Goal: Task Accomplishment & Management: Use online tool/utility

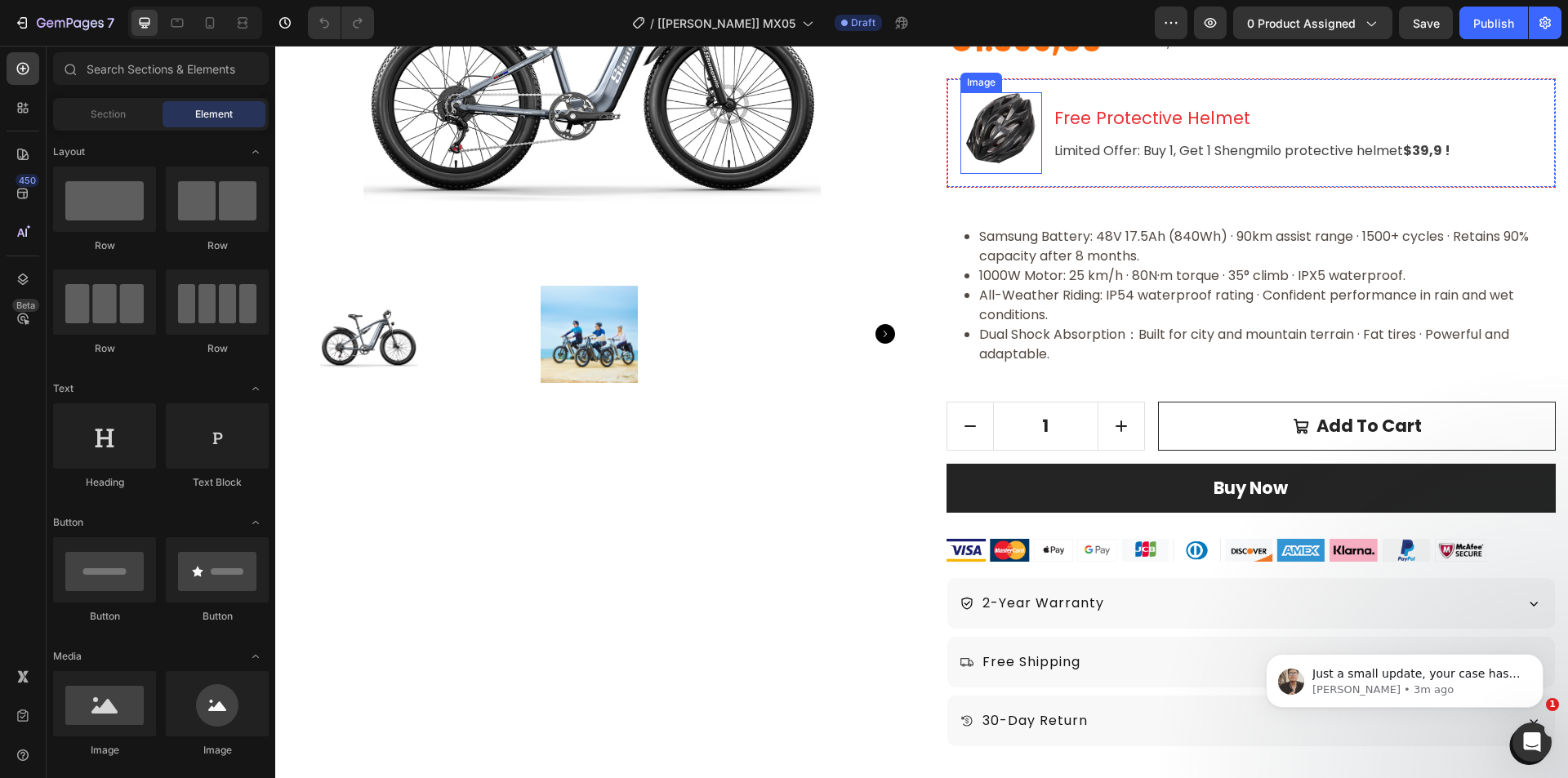
scroll to position [408, 0]
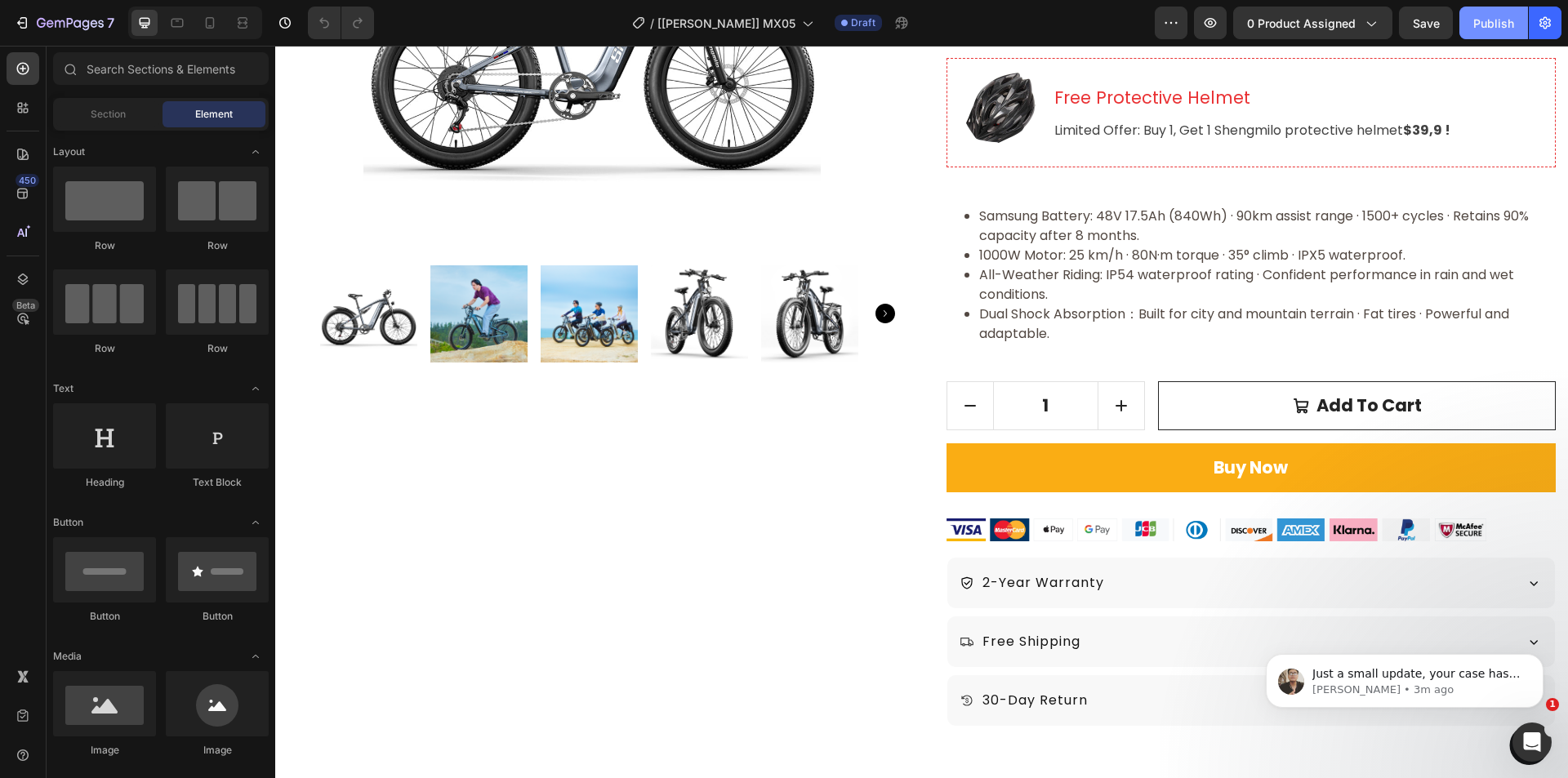
click at [1478, 30] on div "Publish" at bounding box center [1494, 23] width 41 height 17
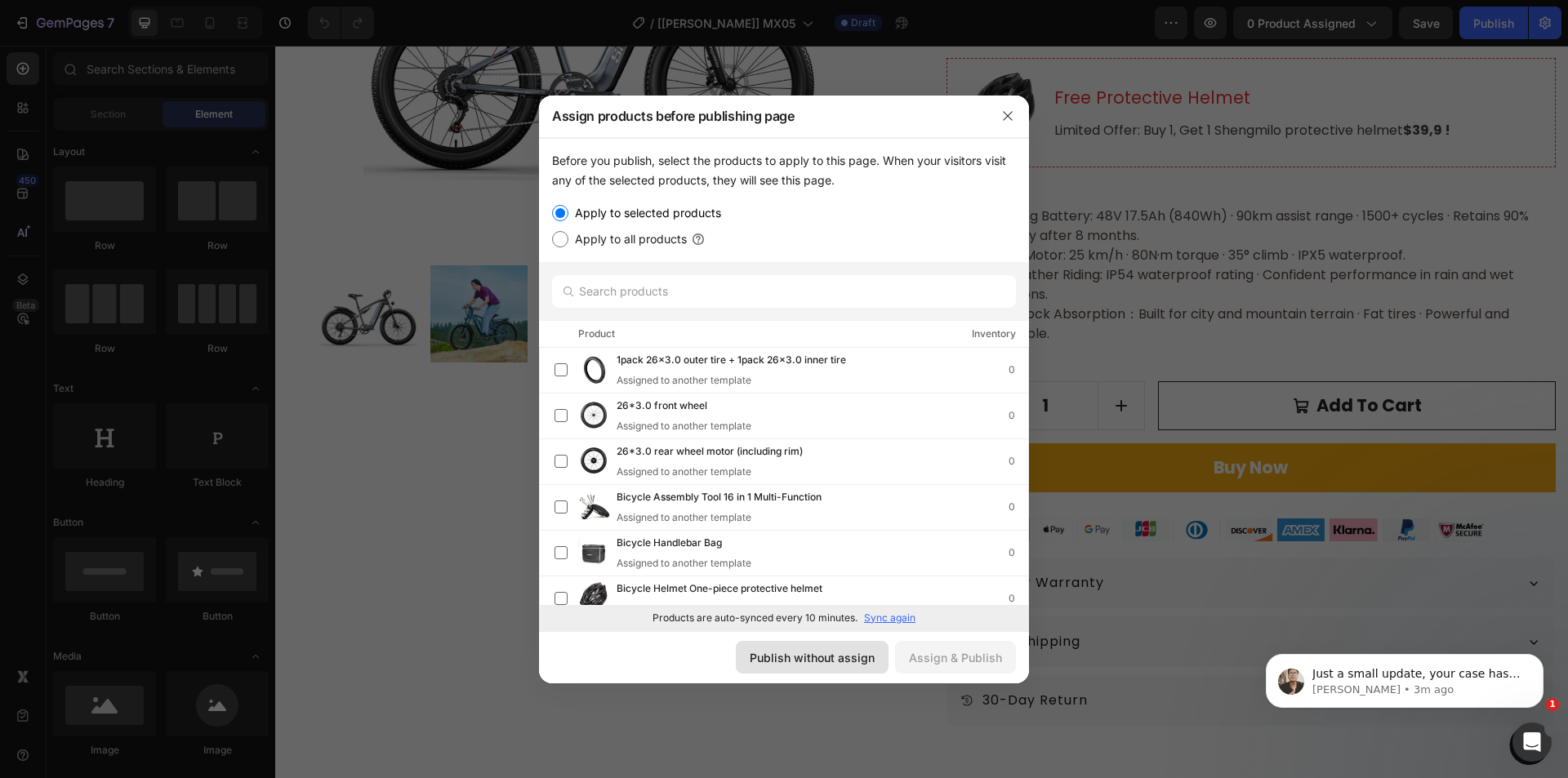
click at [791, 644] on button "Publish without assign" at bounding box center [812, 657] width 153 height 33
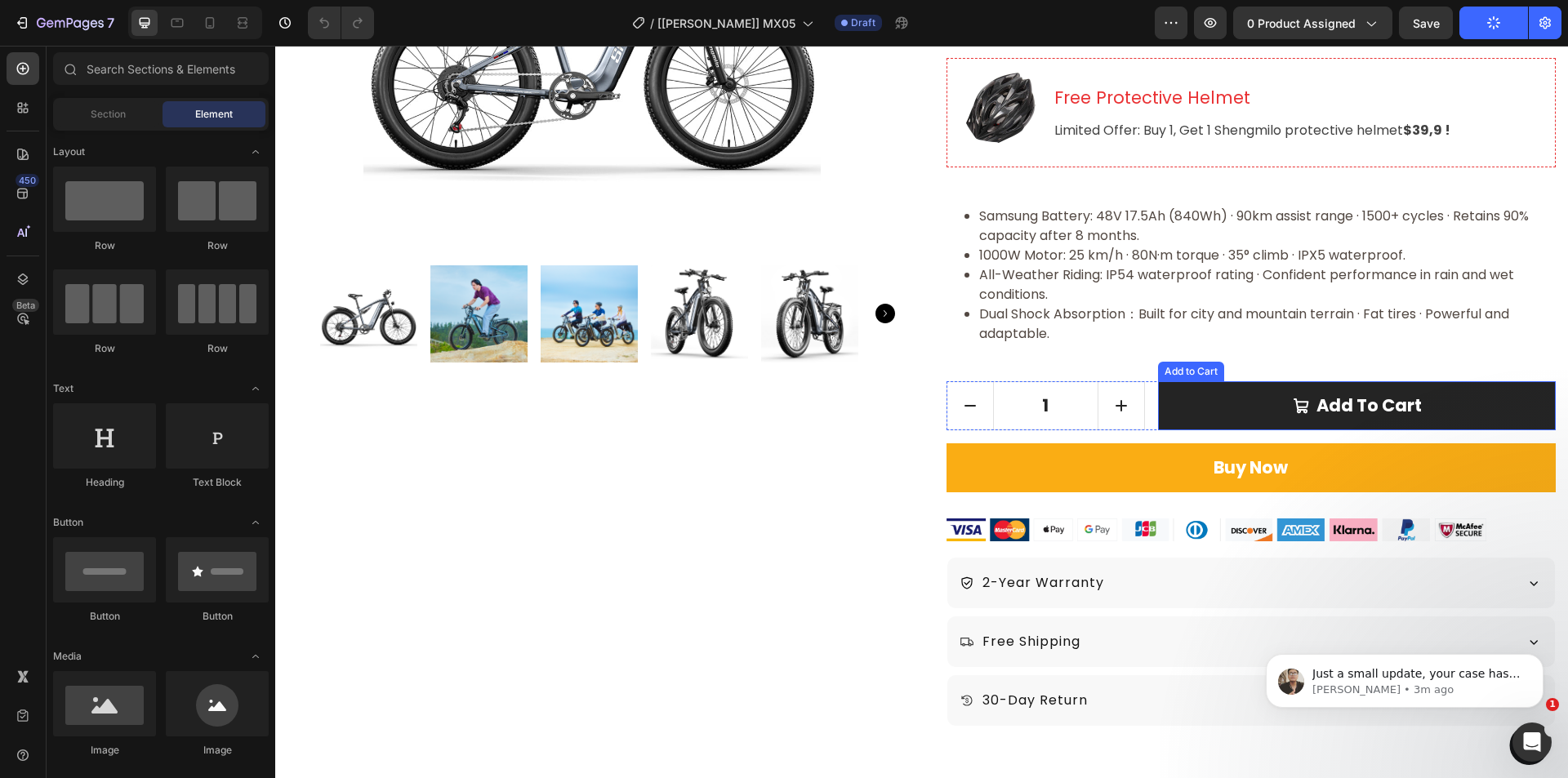
click at [1193, 391] on button "Add to cart" at bounding box center [1356, 406] width 397 height 49
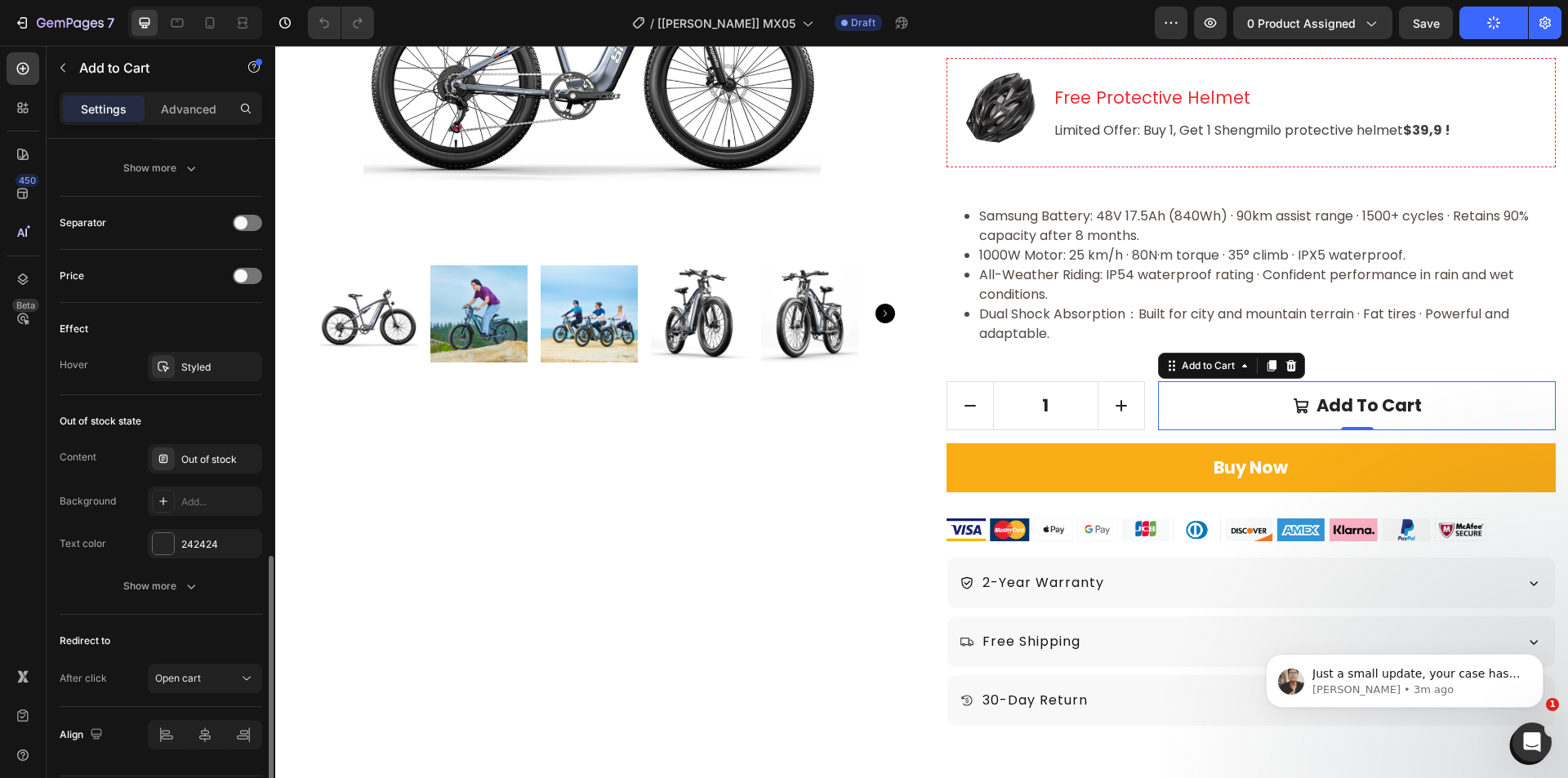
scroll to position [1193, 0]
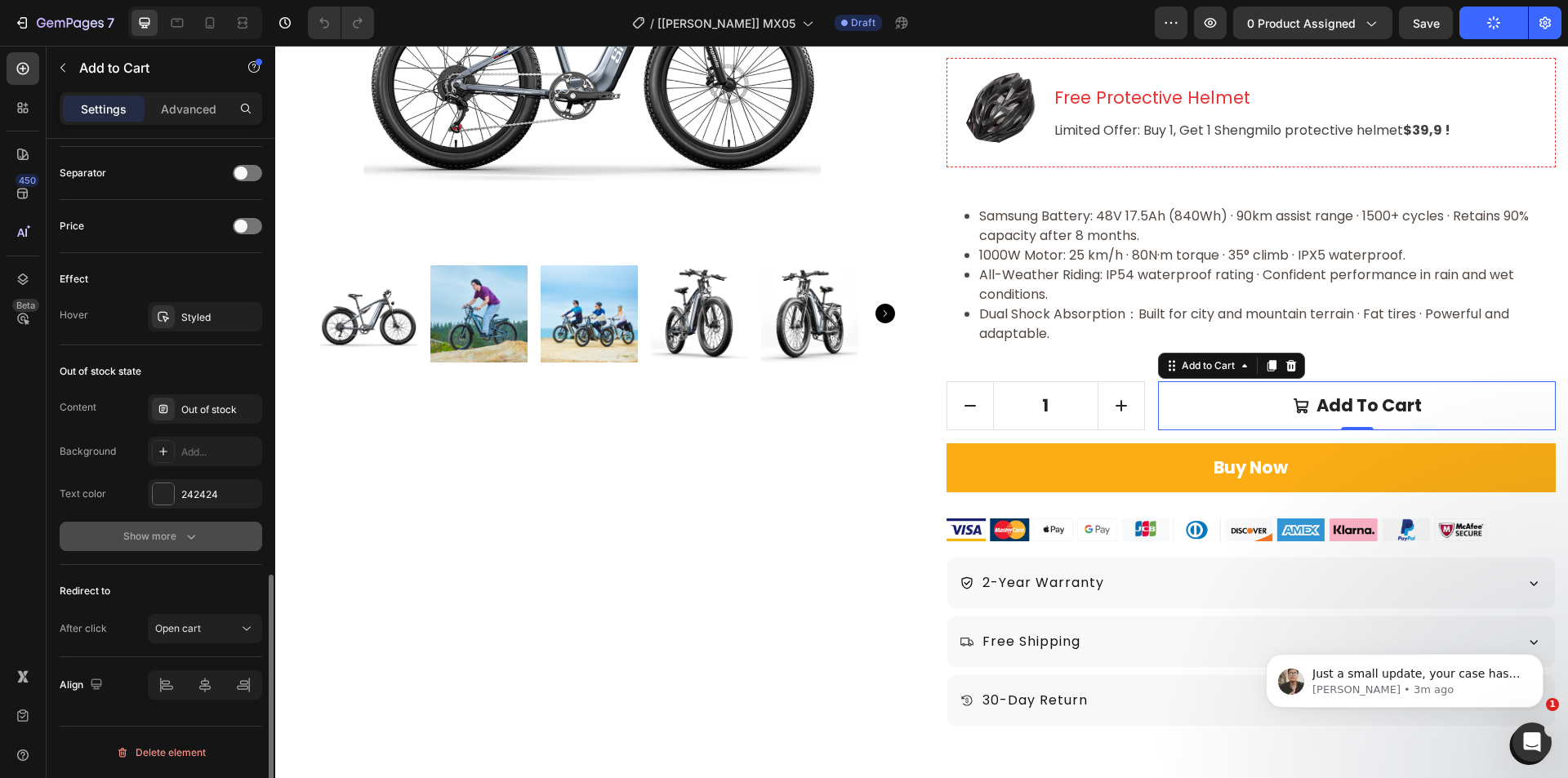
click at [168, 538] on div "Show more" at bounding box center [161, 537] width 76 height 17
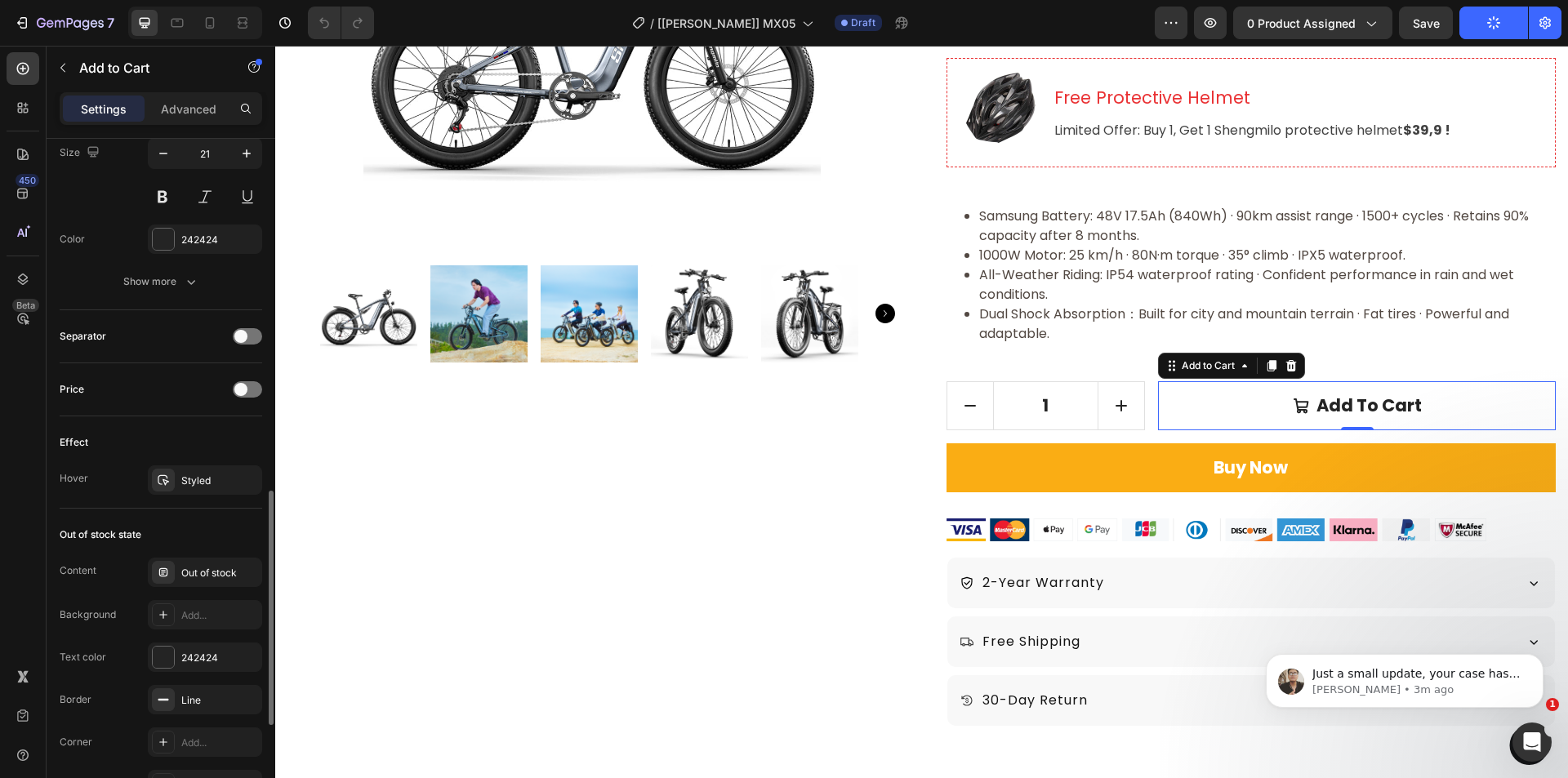
scroll to position [1111, 0]
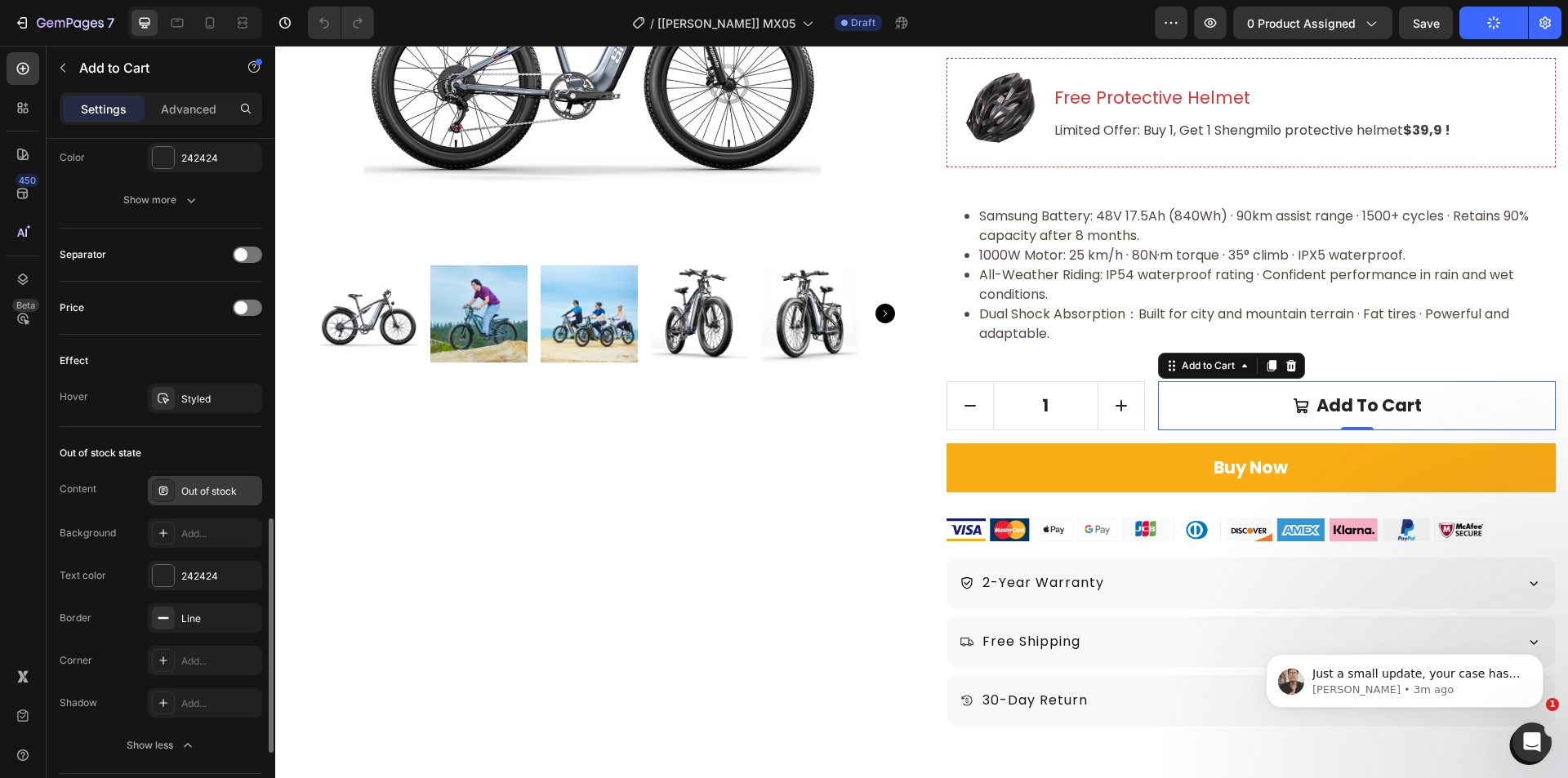
click at [208, 494] on div "Out of stock" at bounding box center [220, 492] width 77 height 15
click at [215, 443] on div "Out of stock state" at bounding box center [161, 453] width 202 height 26
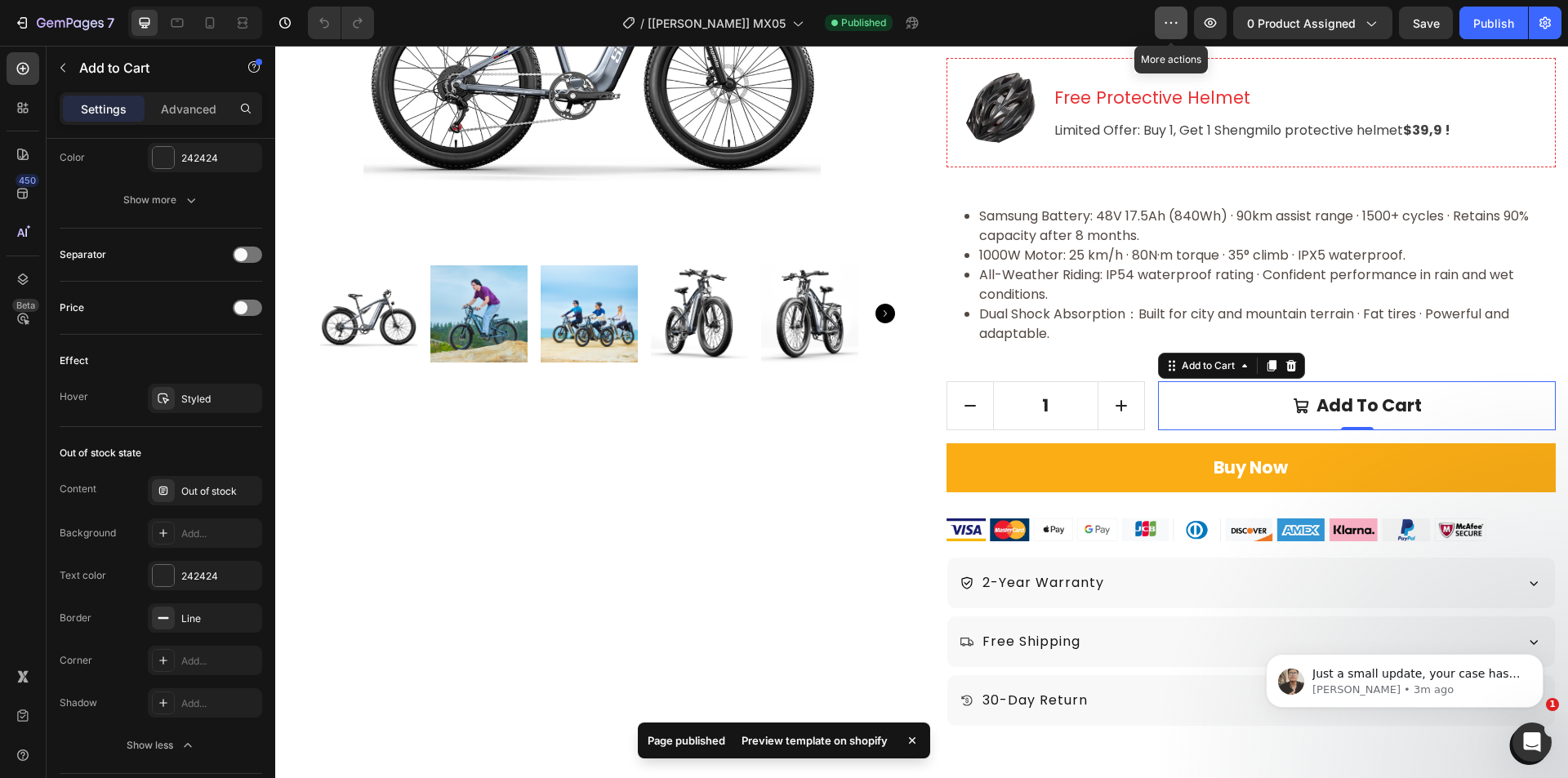
click at [1171, 17] on icon "button" at bounding box center [1171, 23] width 17 height 17
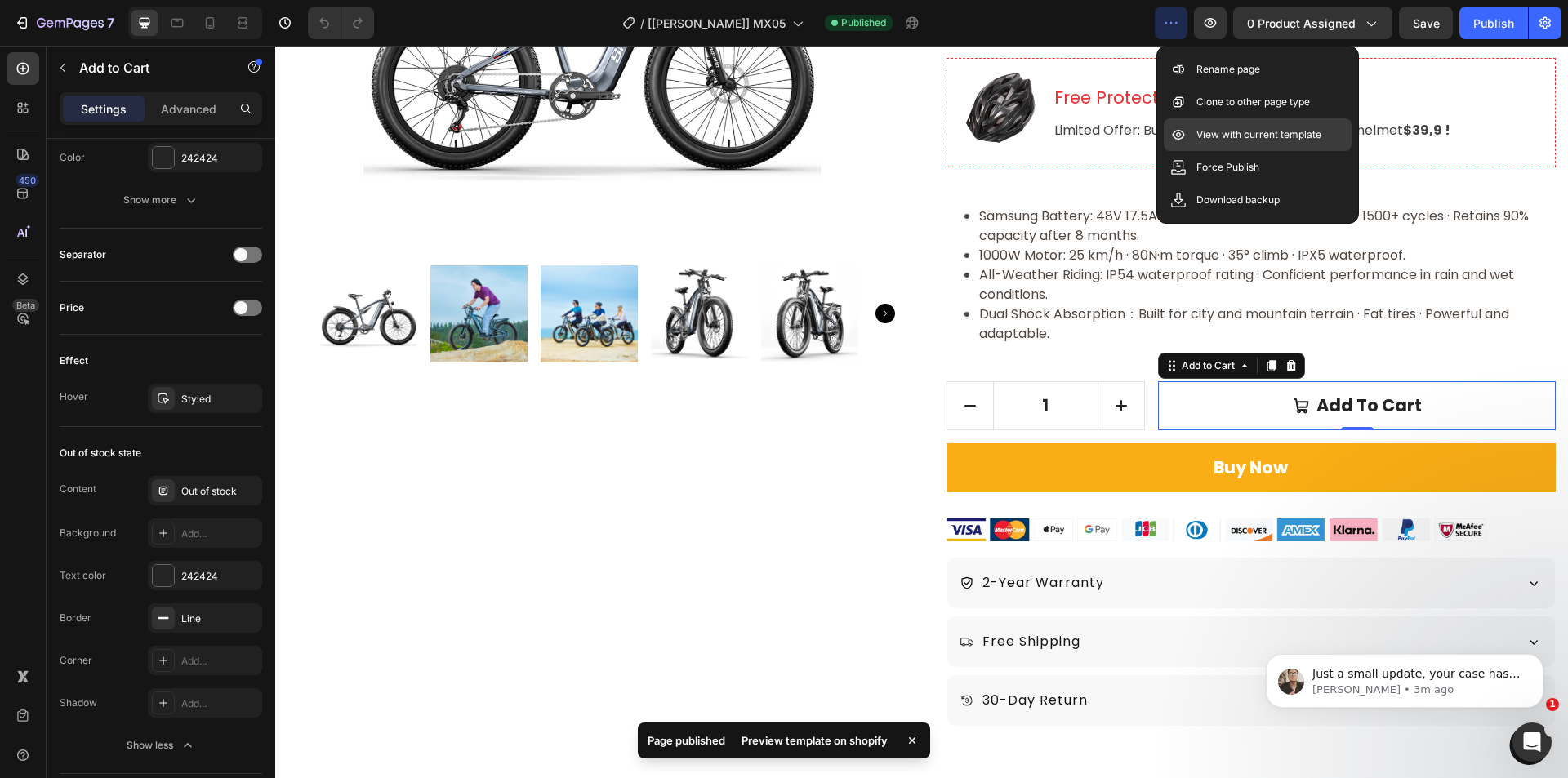
click at [1218, 128] on p "View with current template" at bounding box center [1258, 135] width 125 height 17
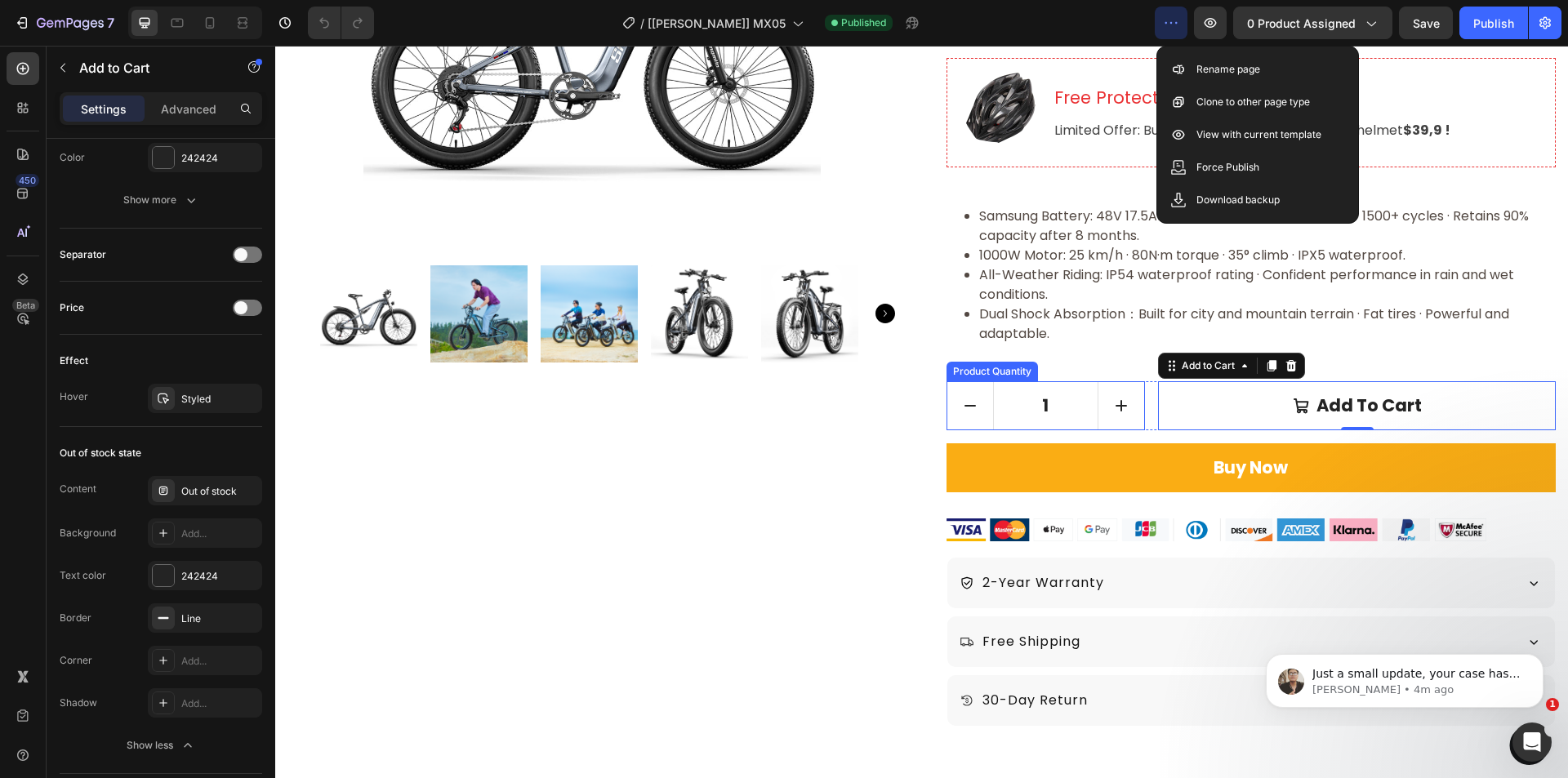
click at [1080, 389] on input "1" at bounding box center [1046, 406] width 106 height 48
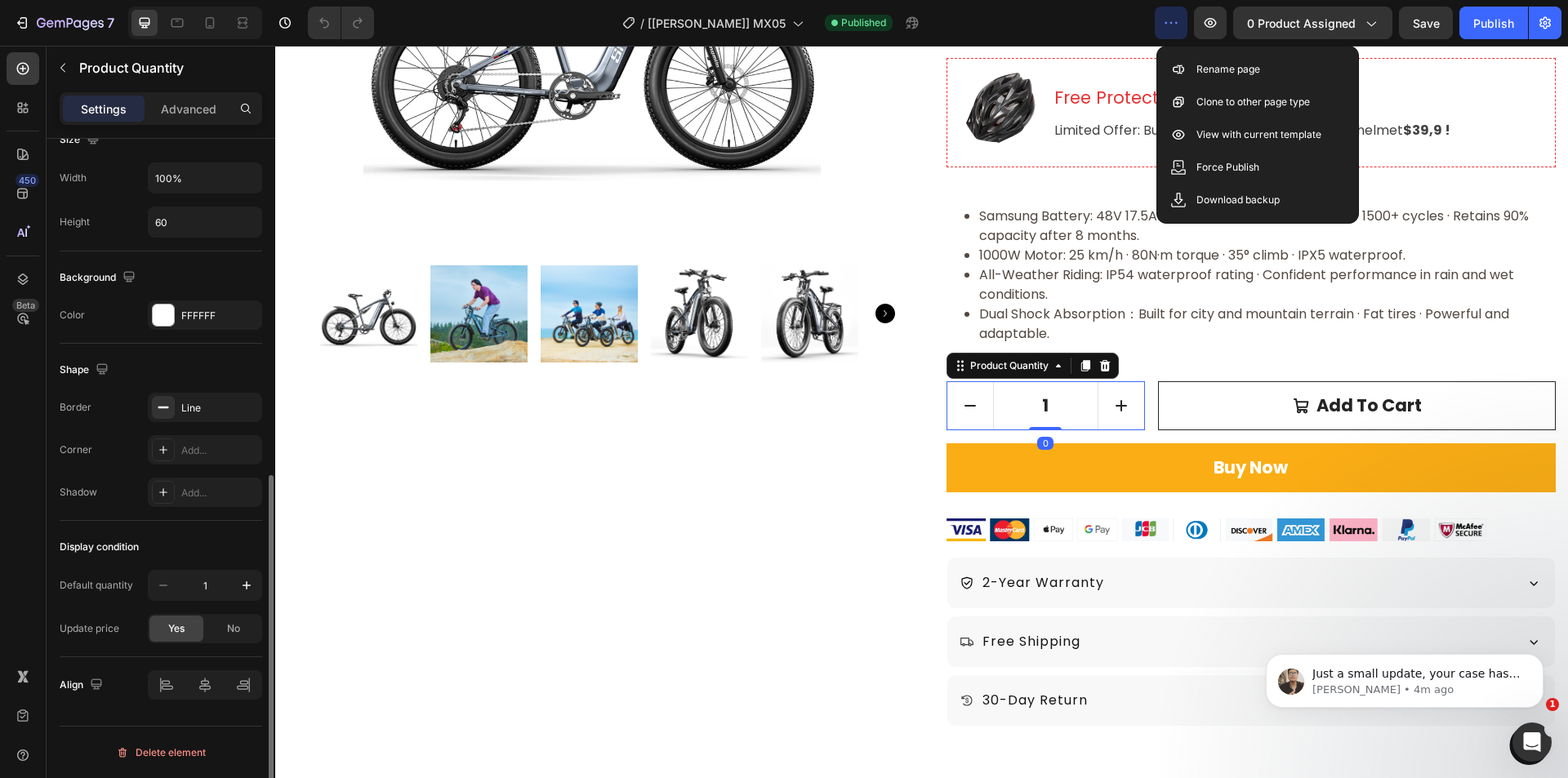
scroll to position [0, 0]
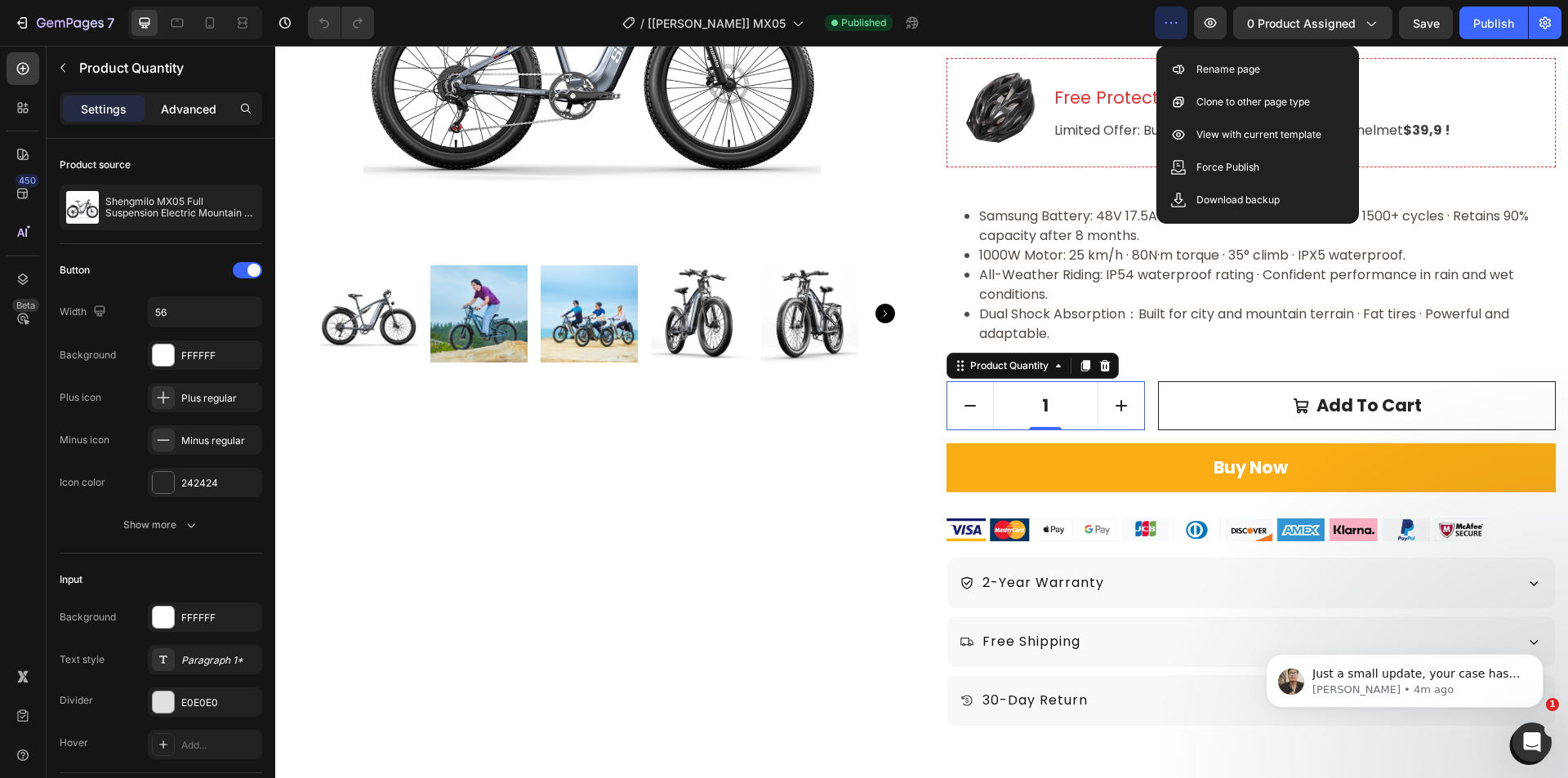
click at [176, 97] on div "Advanced" at bounding box center [189, 108] width 82 height 26
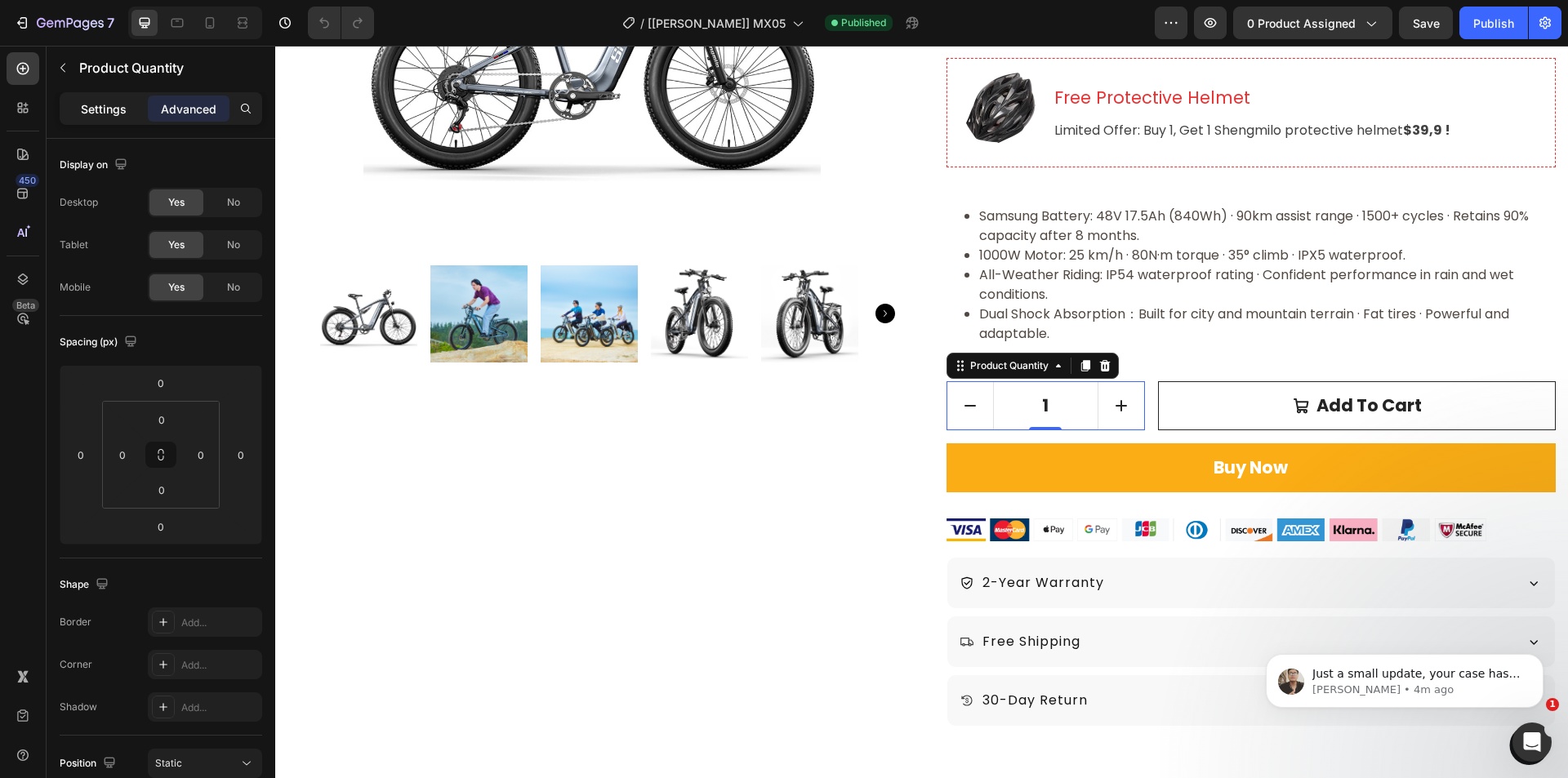
click at [91, 96] on div "Settings" at bounding box center [104, 108] width 82 height 26
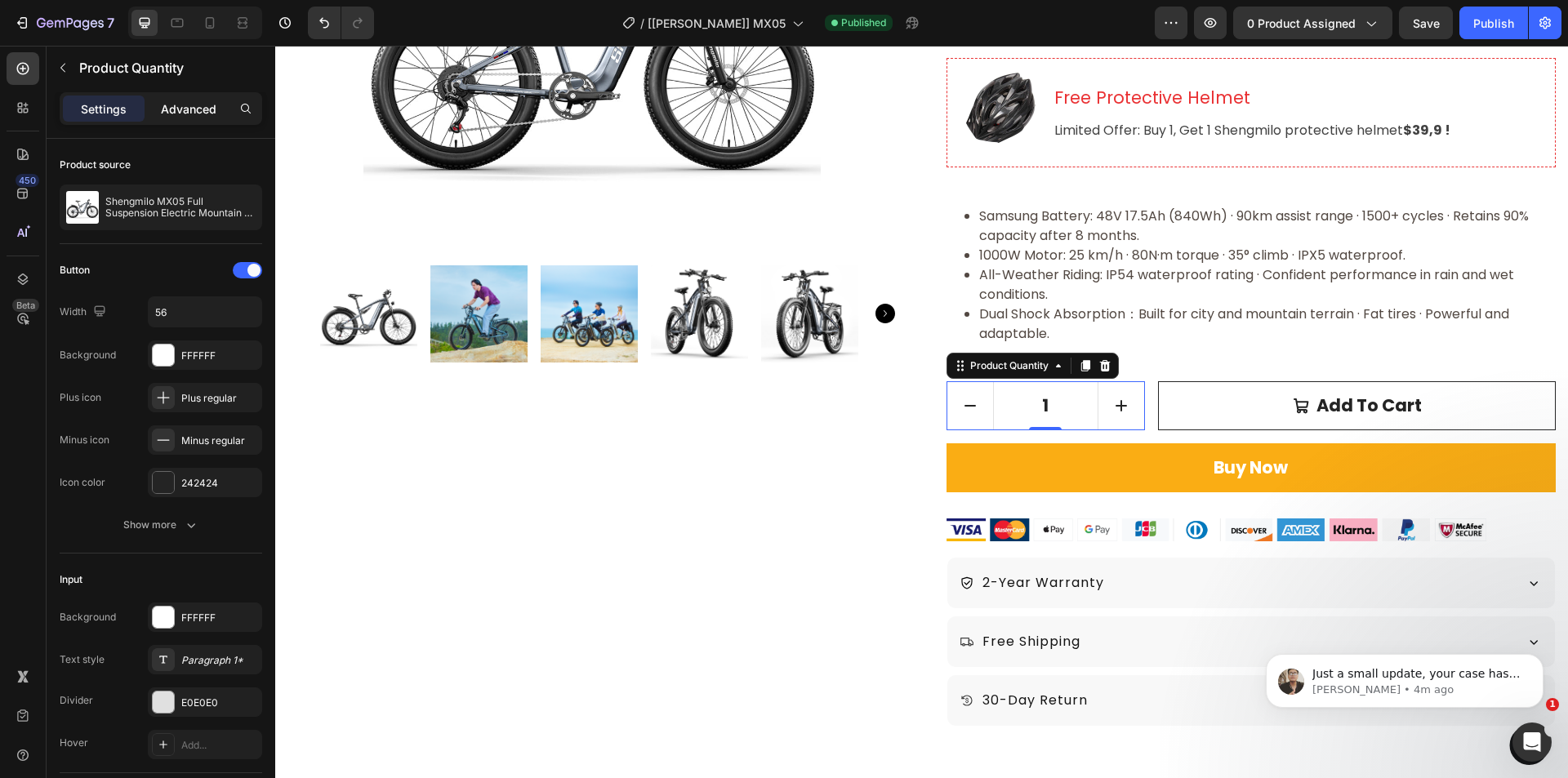
click at [170, 108] on p "Advanced" at bounding box center [188, 109] width 55 height 17
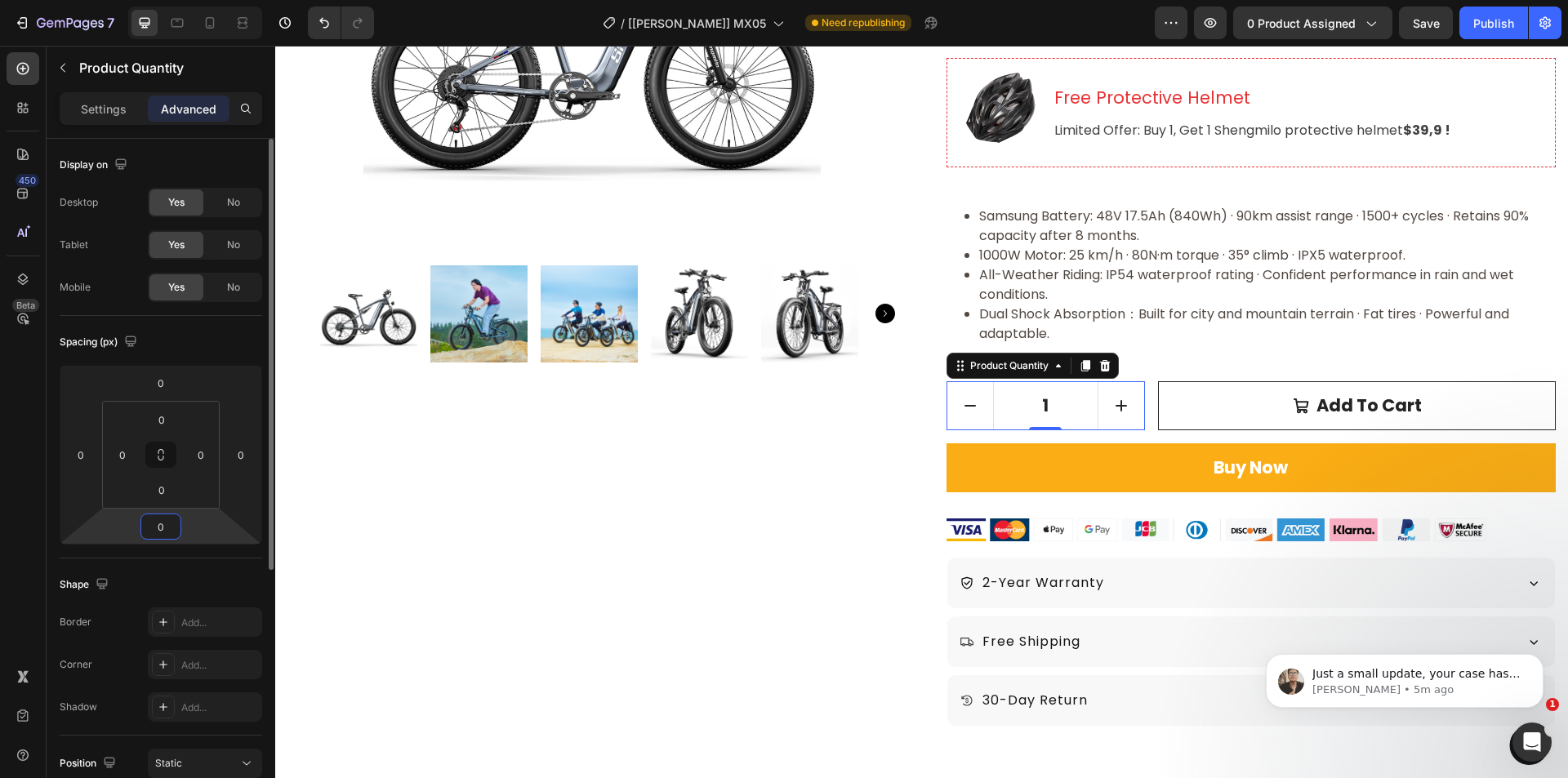
click at [167, 527] on input "0" at bounding box center [161, 526] width 33 height 24
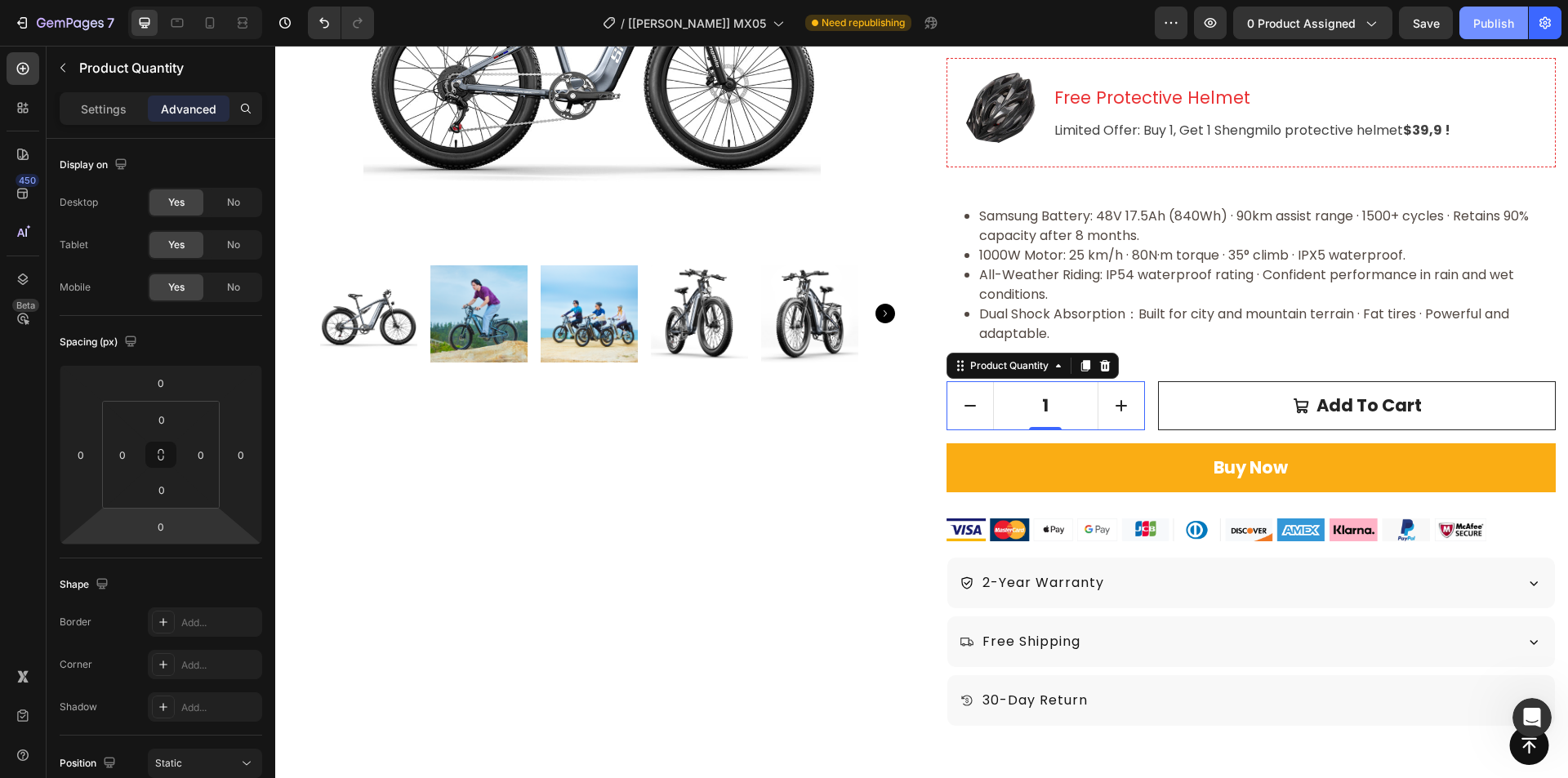
click at [1484, 24] on div "Publish" at bounding box center [1494, 23] width 41 height 17
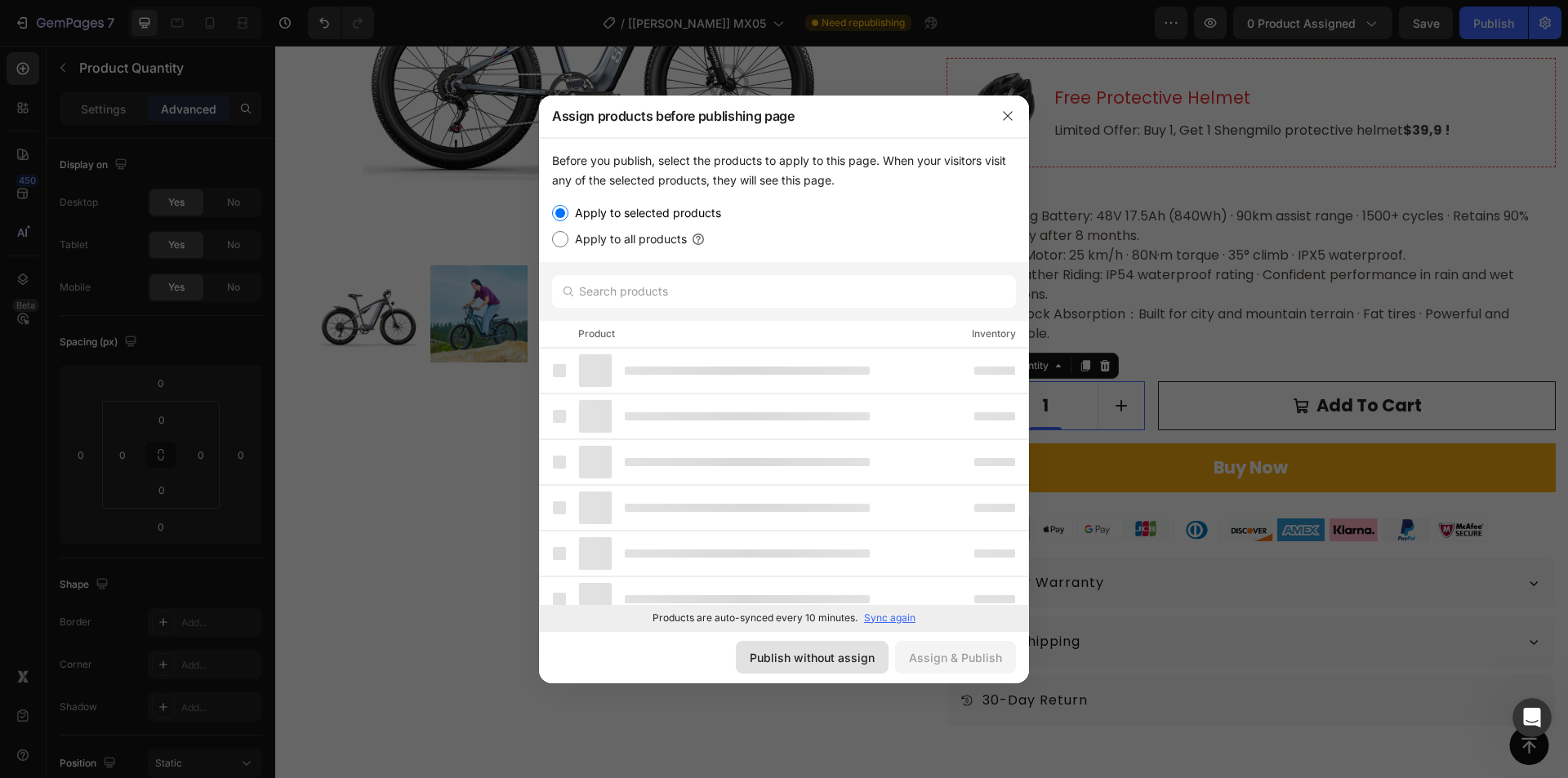
click at [787, 658] on div "Publish without assign" at bounding box center [812, 658] width 125 height 17
